Goal: Navigation & Orientation: Find specific page/section

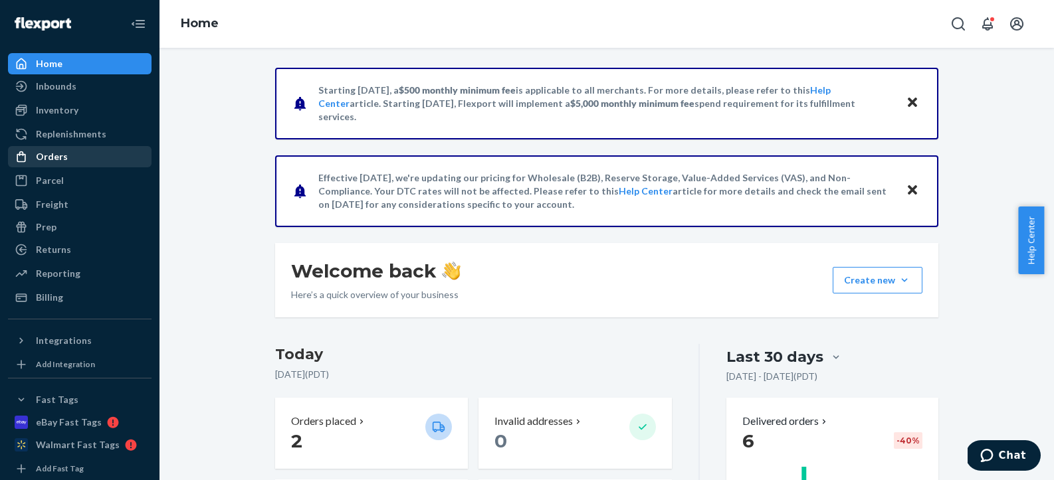
click at [62, 163] on div "Orders" at bounding box center [79, 156] width 141 height 19
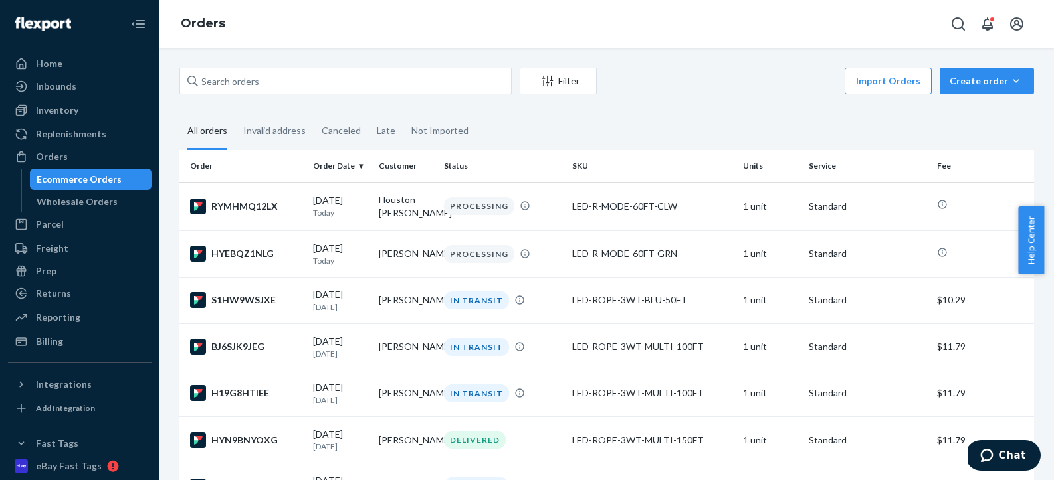
click at [75, 122] on div "Inventory Products" at bounding box center [79, 111] width 143 height 23
click at [76, 120] on link "Inventory" at bounding box center [79, 110] width 143 height 21
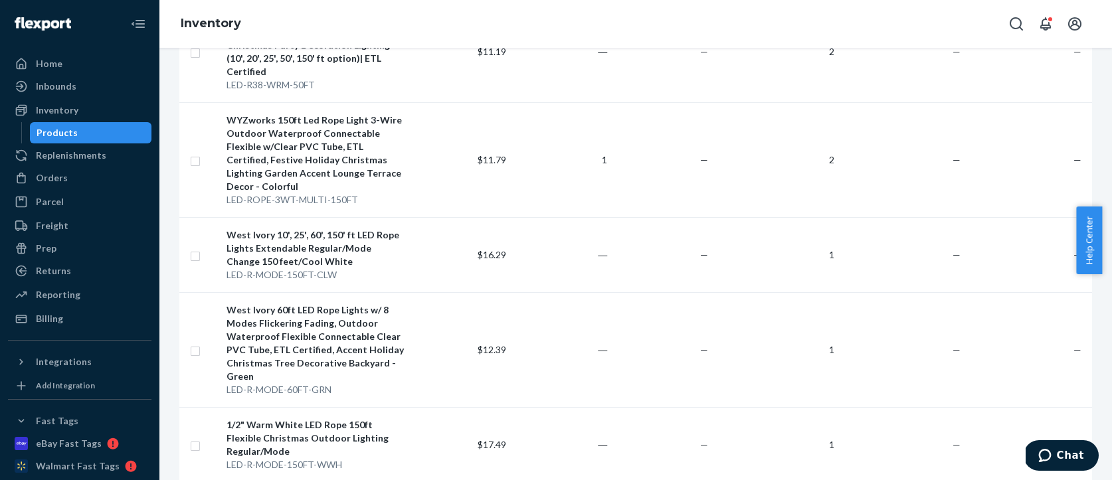
scroll to position [1275, 0]
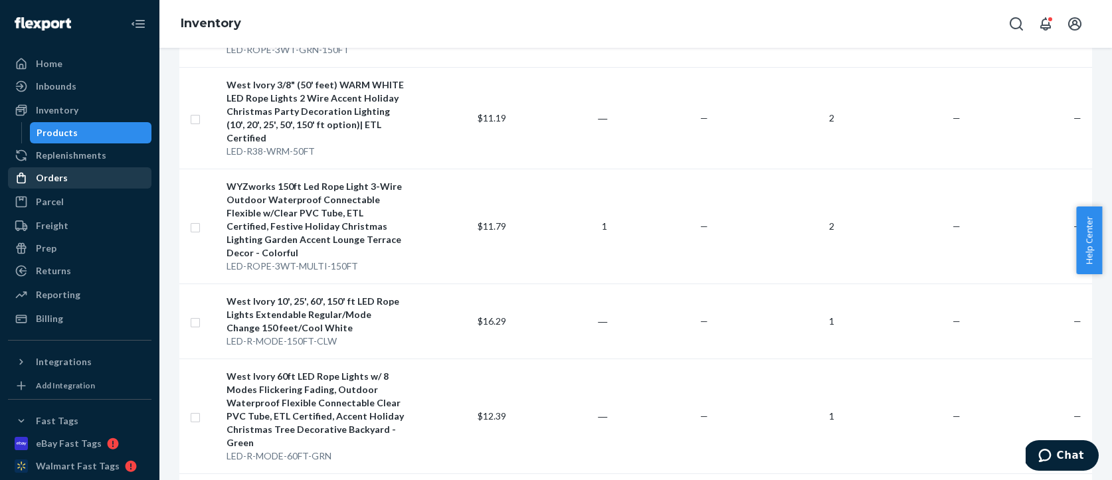
click at [50, 178] on div "Orders" at bounding box center [52, 177] width 32 height 13
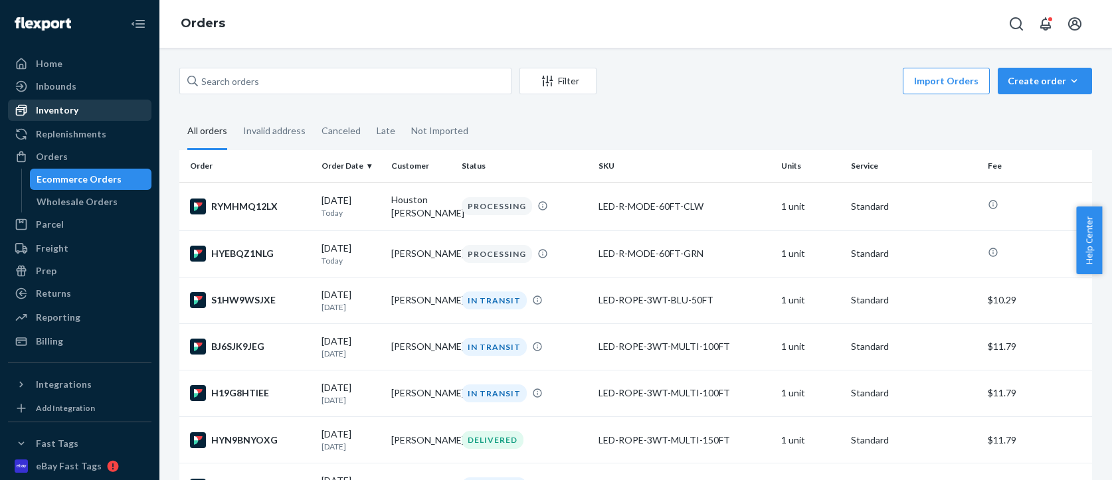
click at [42, 111] on div "Inventory" at bounding box center [57, 110] width 43 height 13
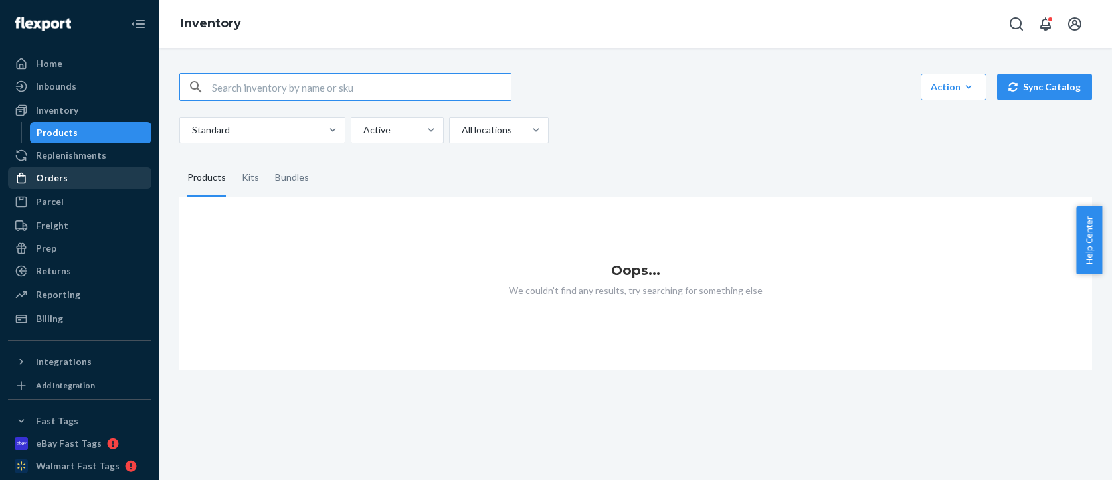
click at [97, 184] on div "Orders" at bounding box center [79, 178] width 141 height 19
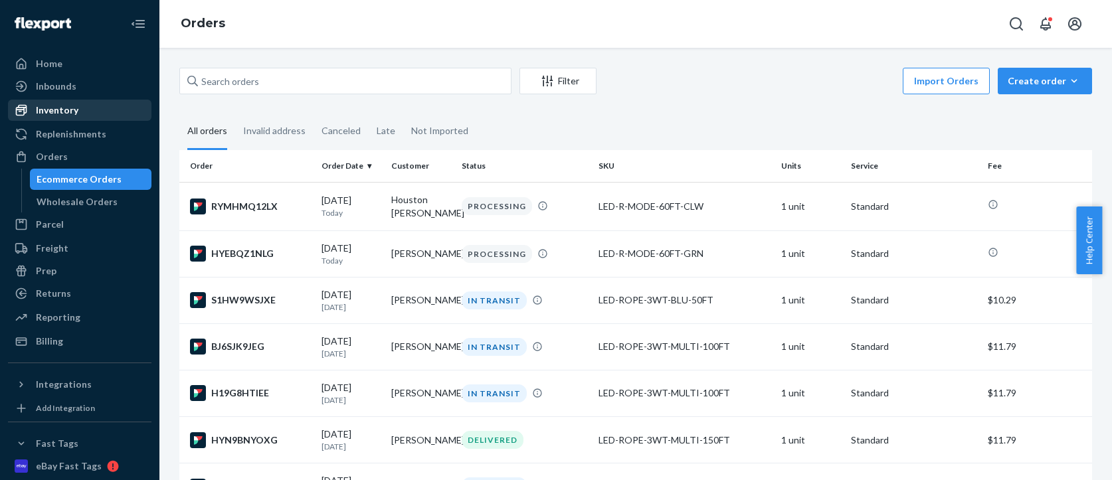
click at [64, 112] on div "Inventory" at bounding box center [57, 110] width 43 height 13
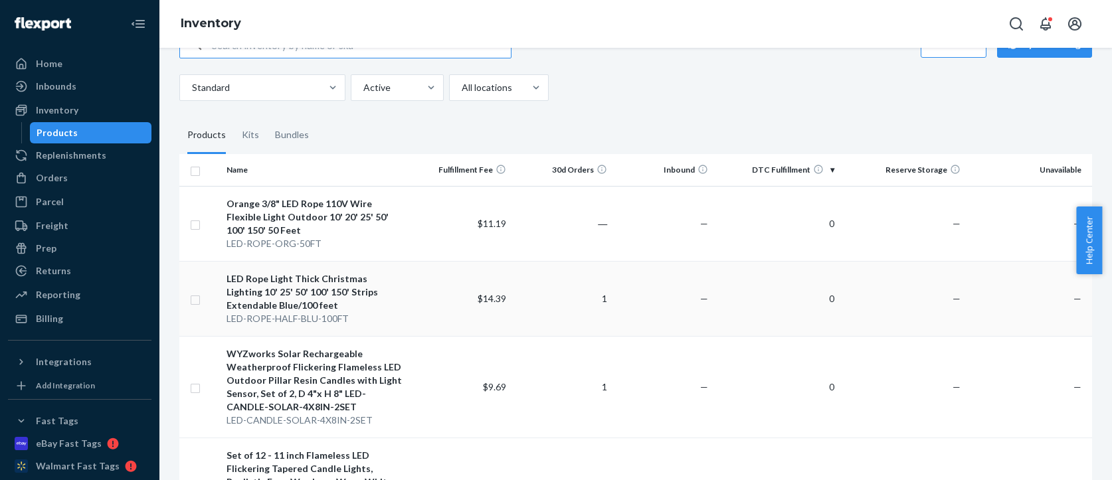
scroll to position [61, 0]
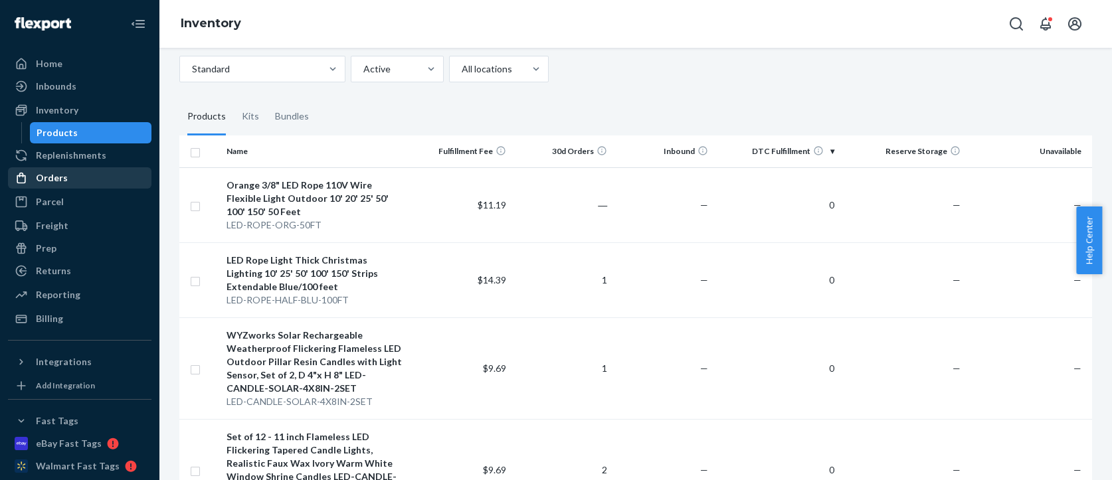
click at [55, 183] on div "Orders" at bounding box center [52, 177] width 32 height 13
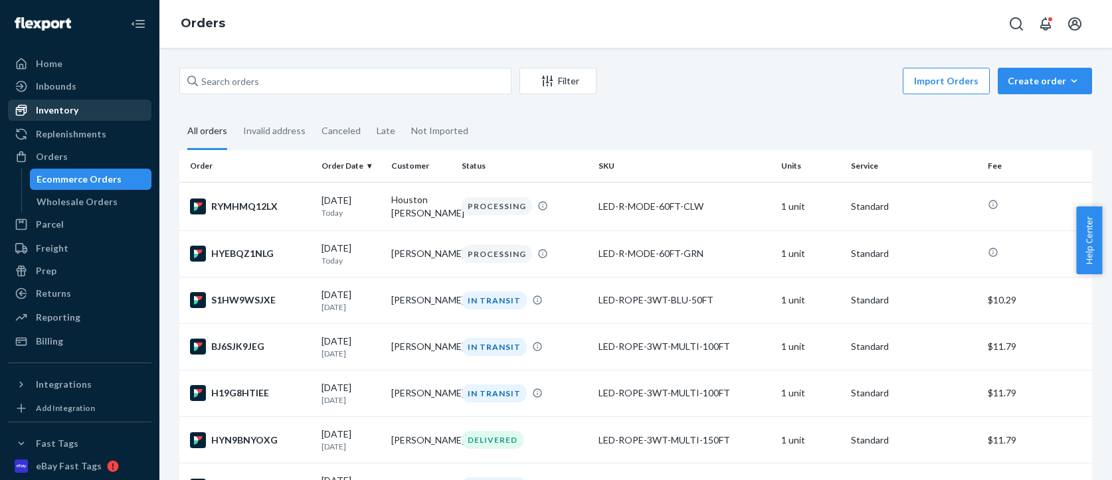
click at [39, 115] on div "Inventory" at bounding box center [57, 110] width 43 height 13
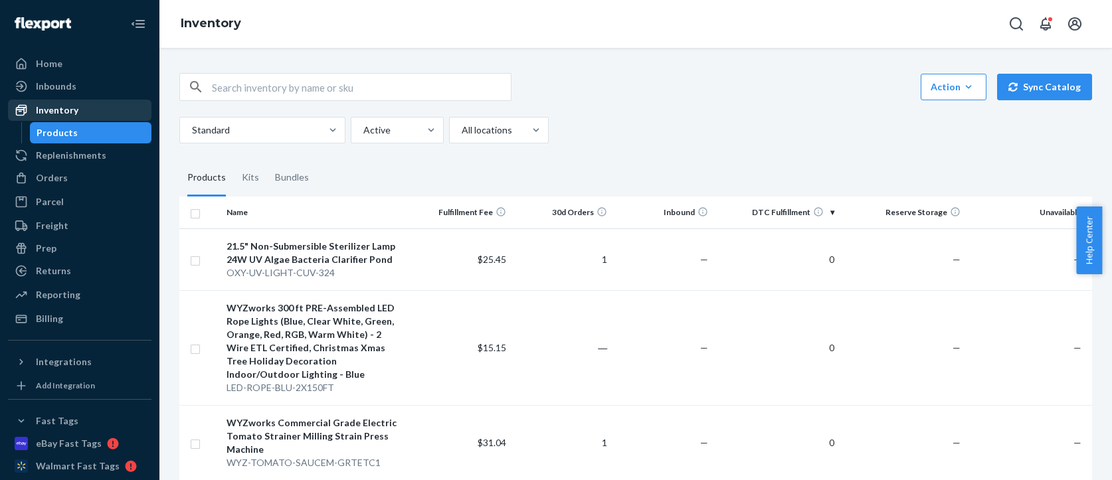
click at [57, 104] on div "Inventory" at bounding box center [57, 110] width 43 height 13
click at [70, 104] on div "Inventory" at bounding box center [57, 110] width 43 height 13
click at [60, 134] on div "Products" at bounding box center [57, 132] width 41 height 13
click at [63, 114] on div "Inventory" at bounding box center [57, 110] width 43 height 13
